Goal: Task Accomplishment & Management: Manage account settings

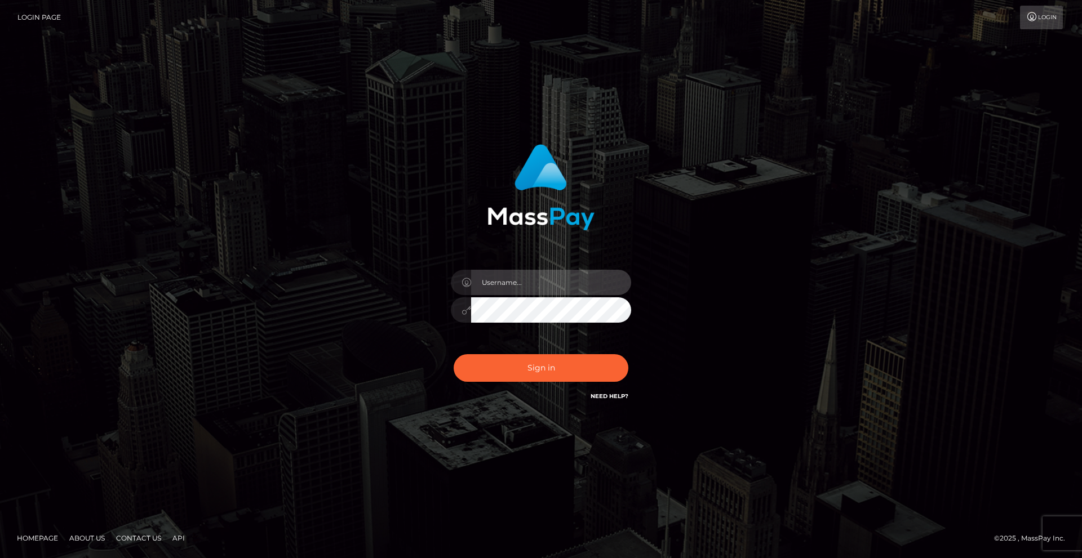
click at [557, 291] on input "text" at bounding box center [551, 282] width 160 height 25
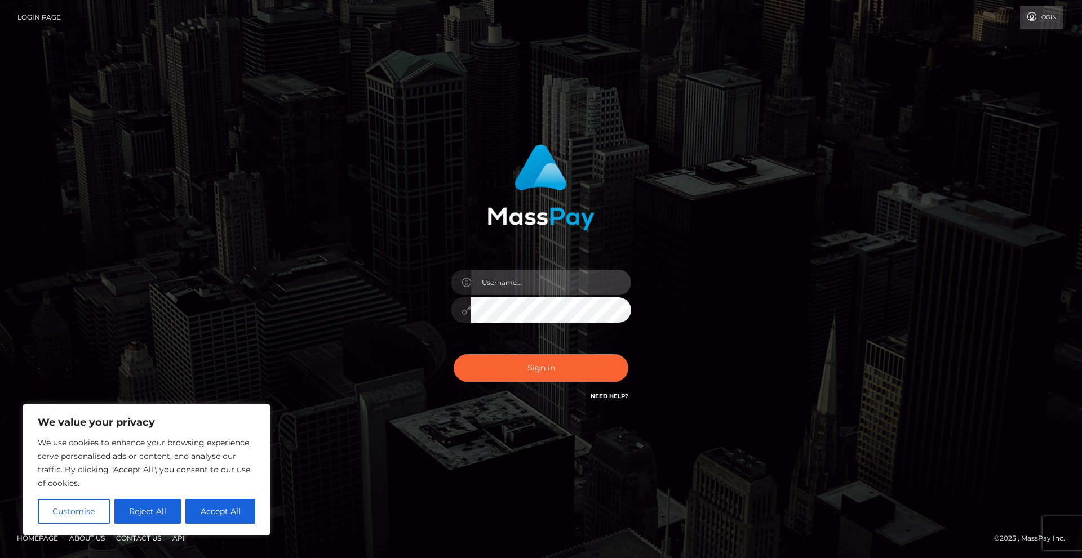
click at [557, 286] on input "text" at bounding box center [551, 282] width 160 height 25
type input "[EMAIL_ADDRESS][DOMAIN_NAME]"
click at [548, 360] on button "Sign in" at bounding box center [541, 368] width 175 height 28
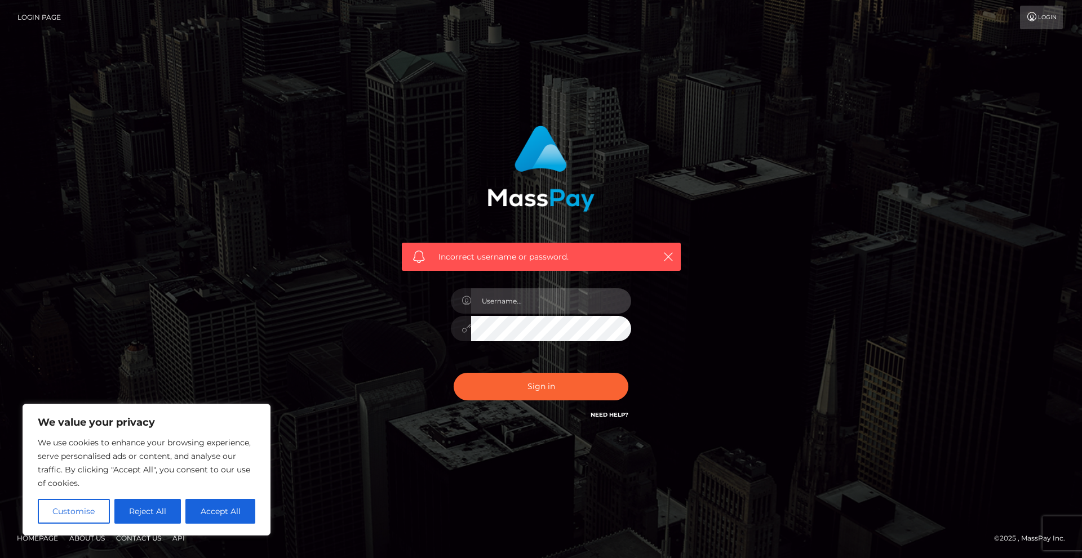
click at [543, 300] on input "text" at bounding box center [551, 300] width 160 height 25
click at [539, 304] on input "text" at bounding box center [551, 300] width 160 height 25
type input "[EMAIL_ADDRESS][DOMAIN_NAME]"
click at [459, 356] on div "[EMAIL_ADDRESS][DOMAIN_NAME]" at bounding box center [540, 323] width 197 height 86
click at [504, 390] on button "Sign in" at bounding box center [541, 387] width 175 height 28
